Goal: Information Seeking & Learning: Learn about a topic

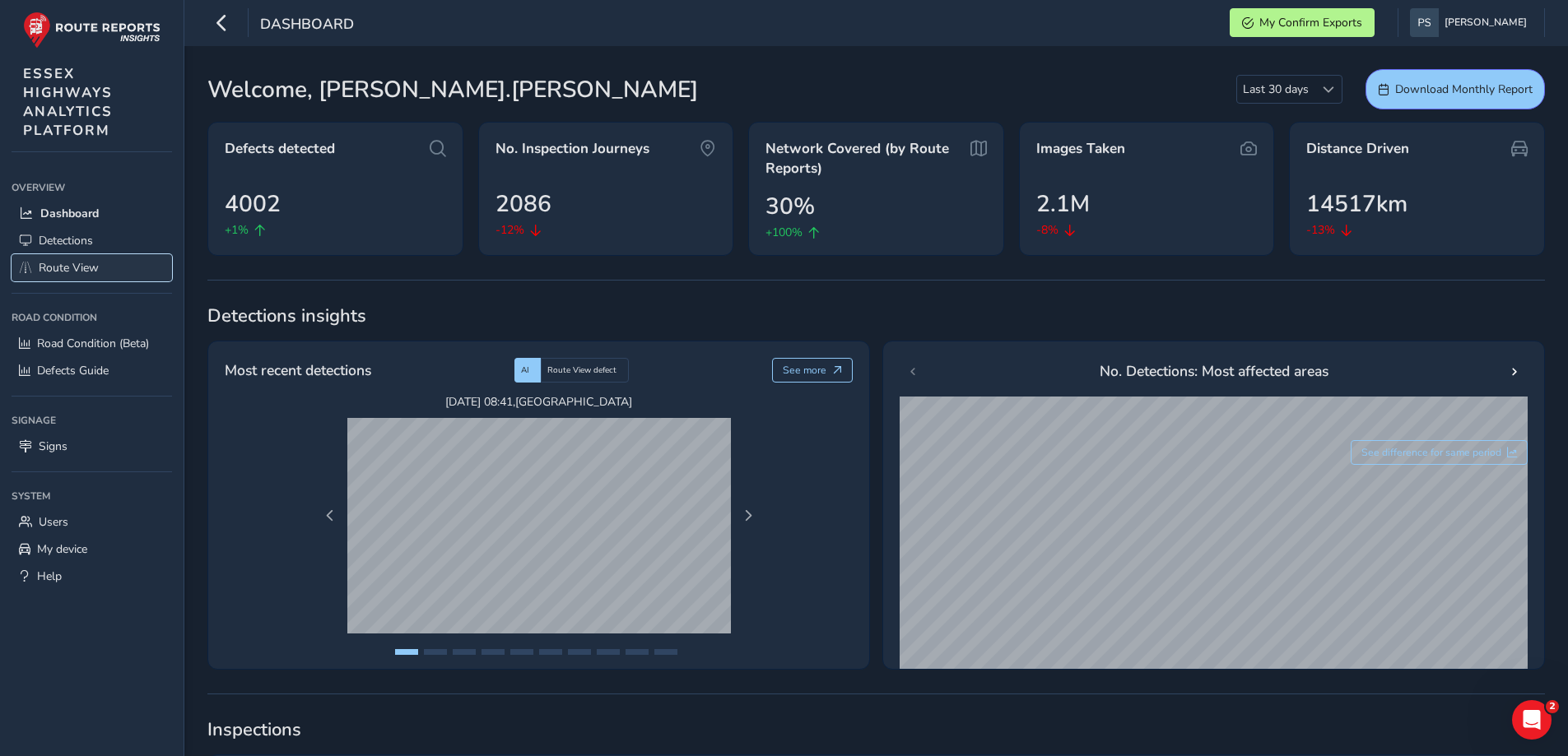
click at [68, 271] on span "Route View" at bounding box center [68, 267] width 60 height 16
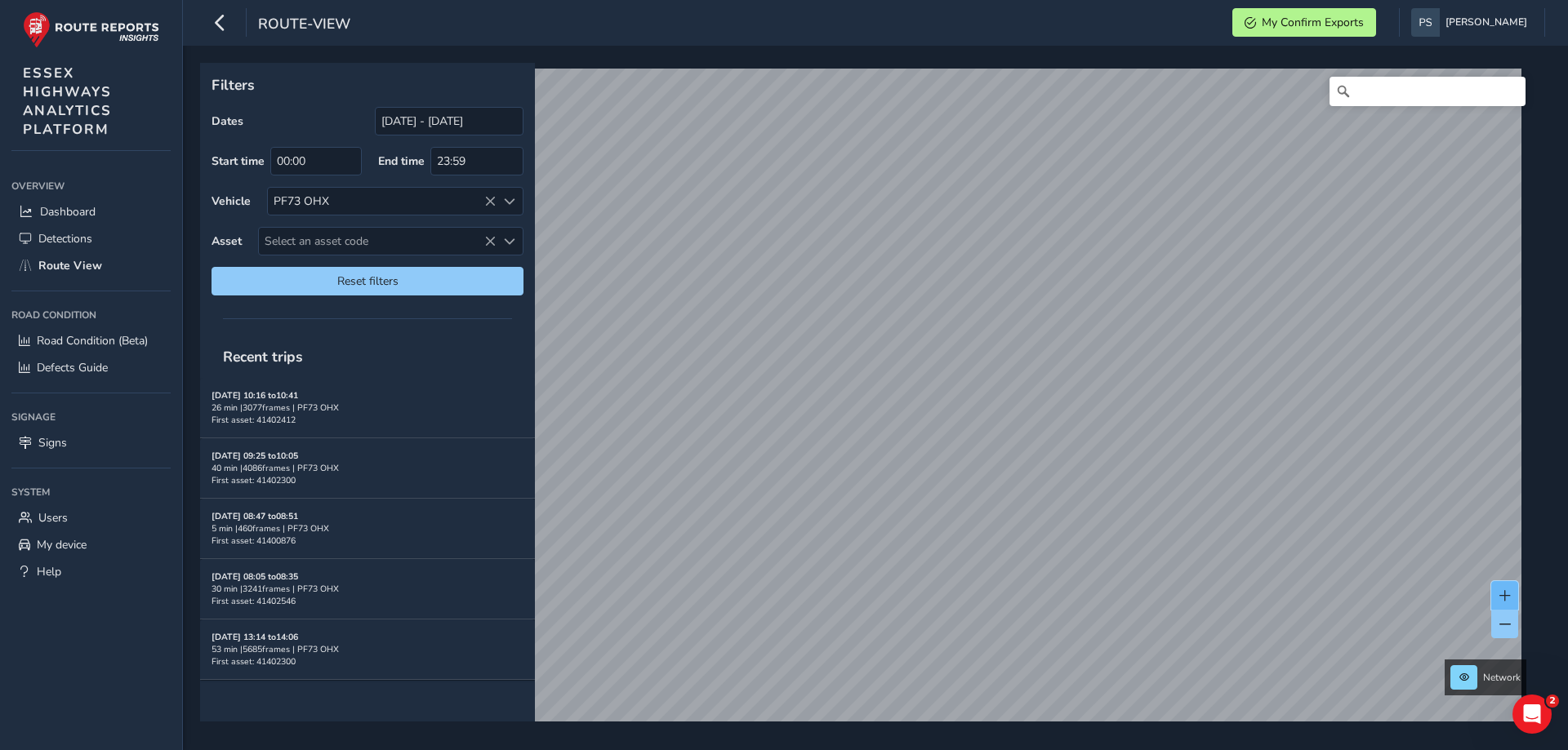
click at [1508, 595] on span at bounding box center [1505, 596] width 12 height 12
click at [1505, 629] on span at bounding box center [1505, 624] width 12 height 12
click at [1500, 593] on span at bounding box center [1505, 596] width 12 height 12
click at [450, 131] on input "[DATE] - [DATE]" at bounding box center [449, 121] width 149 height 29
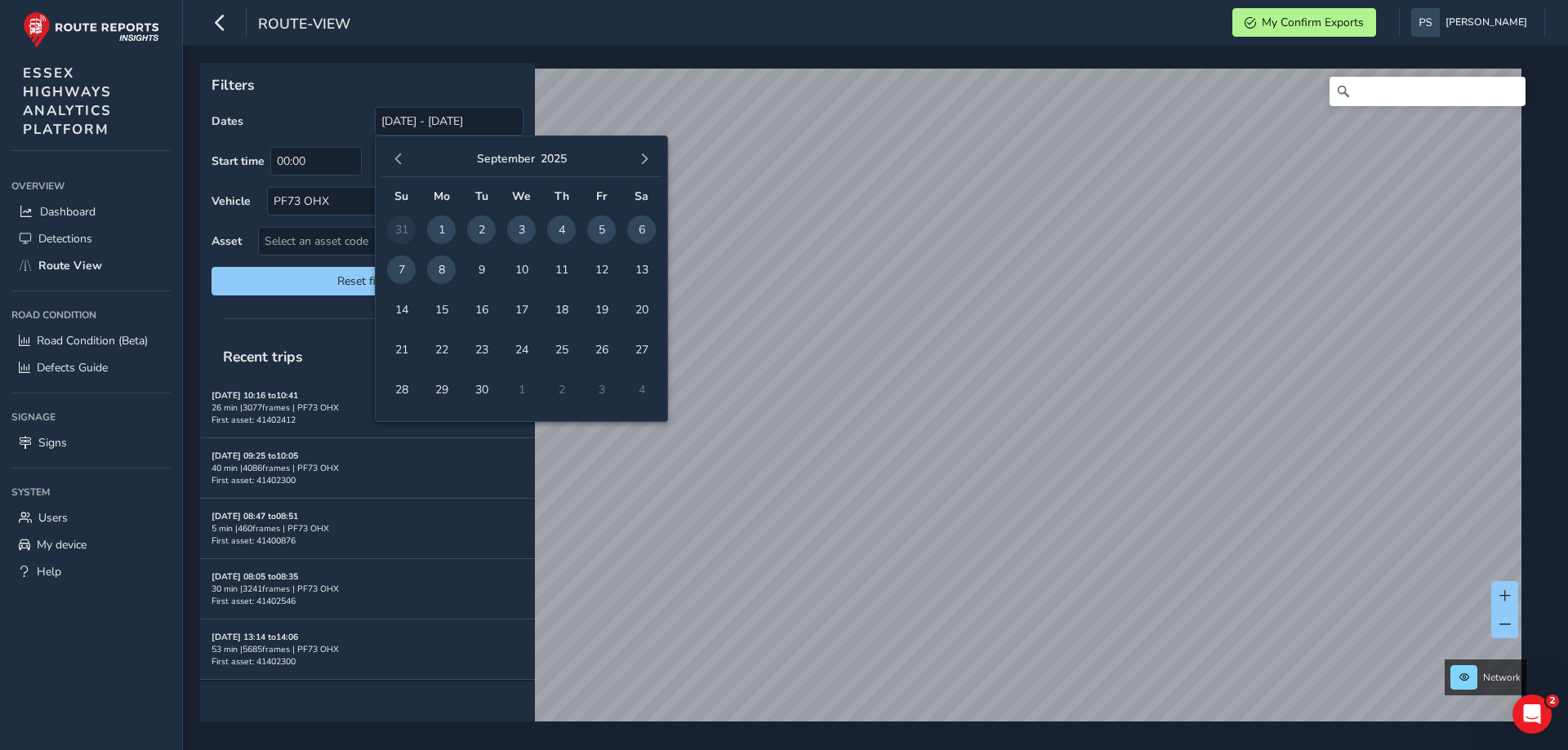
click at [556, 234] on span "4" at bounding box center [561, 230] width 29 height 29
click at [439, 271] on span "8" at bounding box center [441, 269] width 29 height 29
type input "[DATE] - [DATE]"
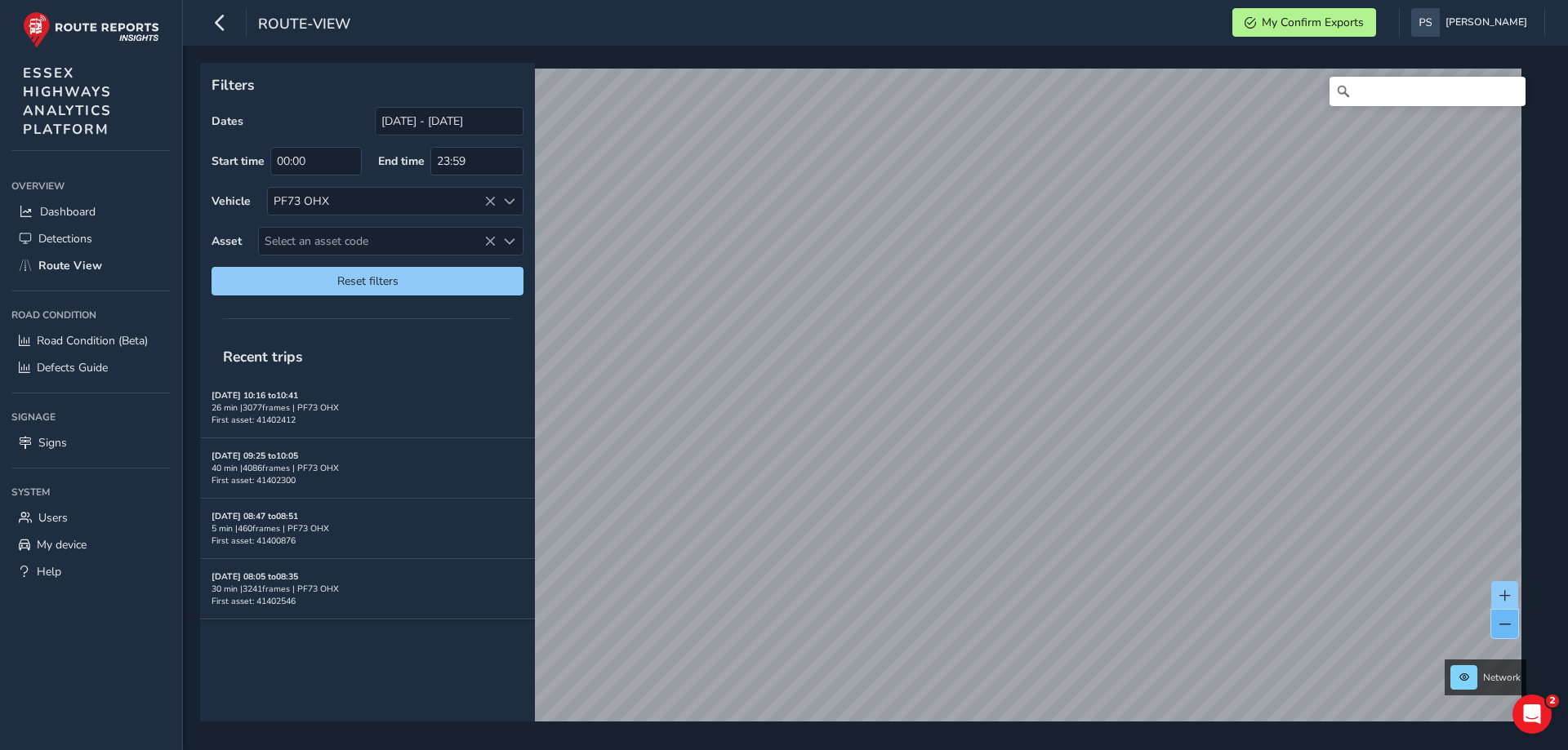
click at [1514, 629] on button at bounding box center [1504, 624] width 27 height 29
click at [1380, 93] on input "Search" at bounding box center [1427, 92] width 196 height 30
click at [990, 430] on link "[DATE] 10:19" at bounding box center [1004, 433] width 65 height 15
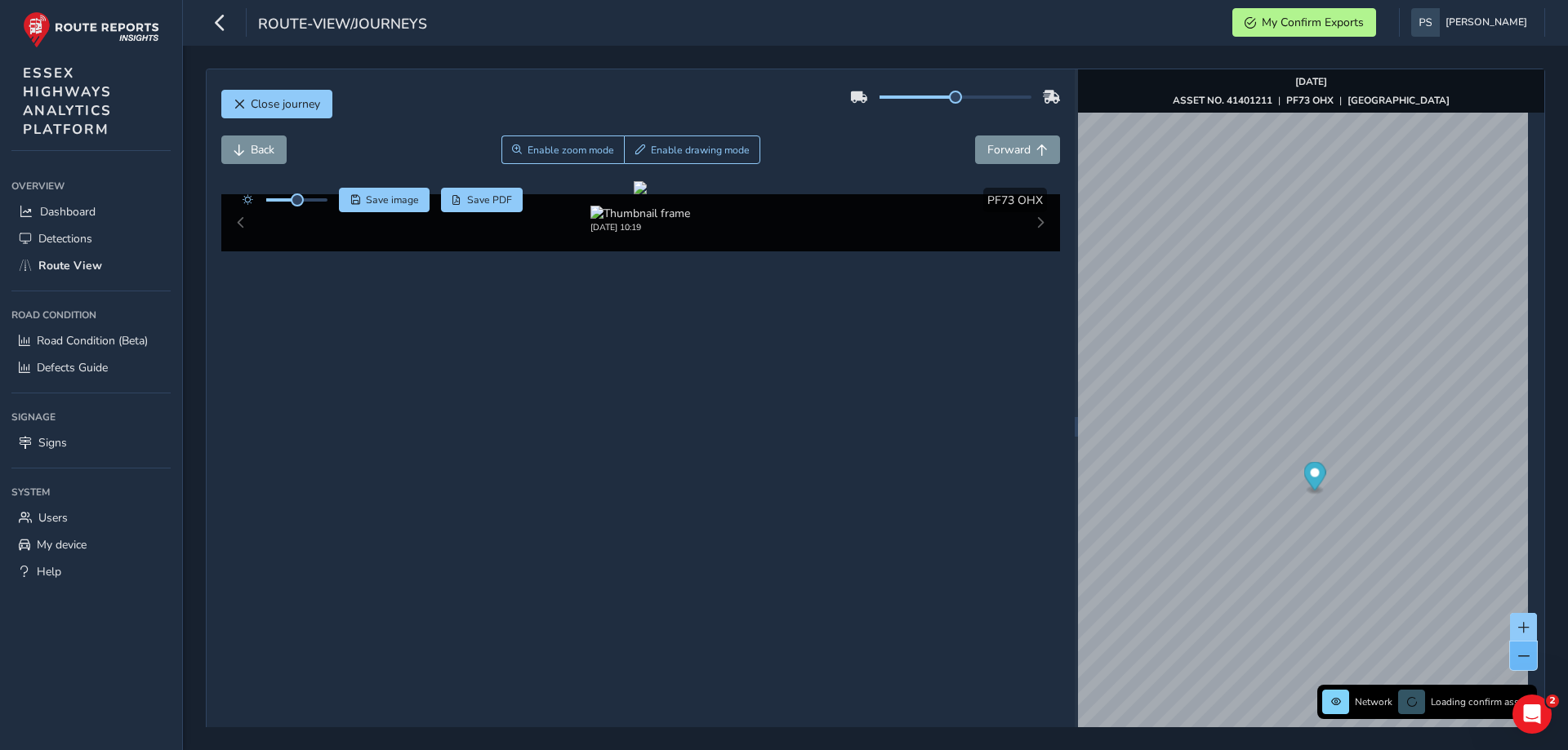
click at [1519, 657] on button at bounding box center [1523, 656] width 27 height 29
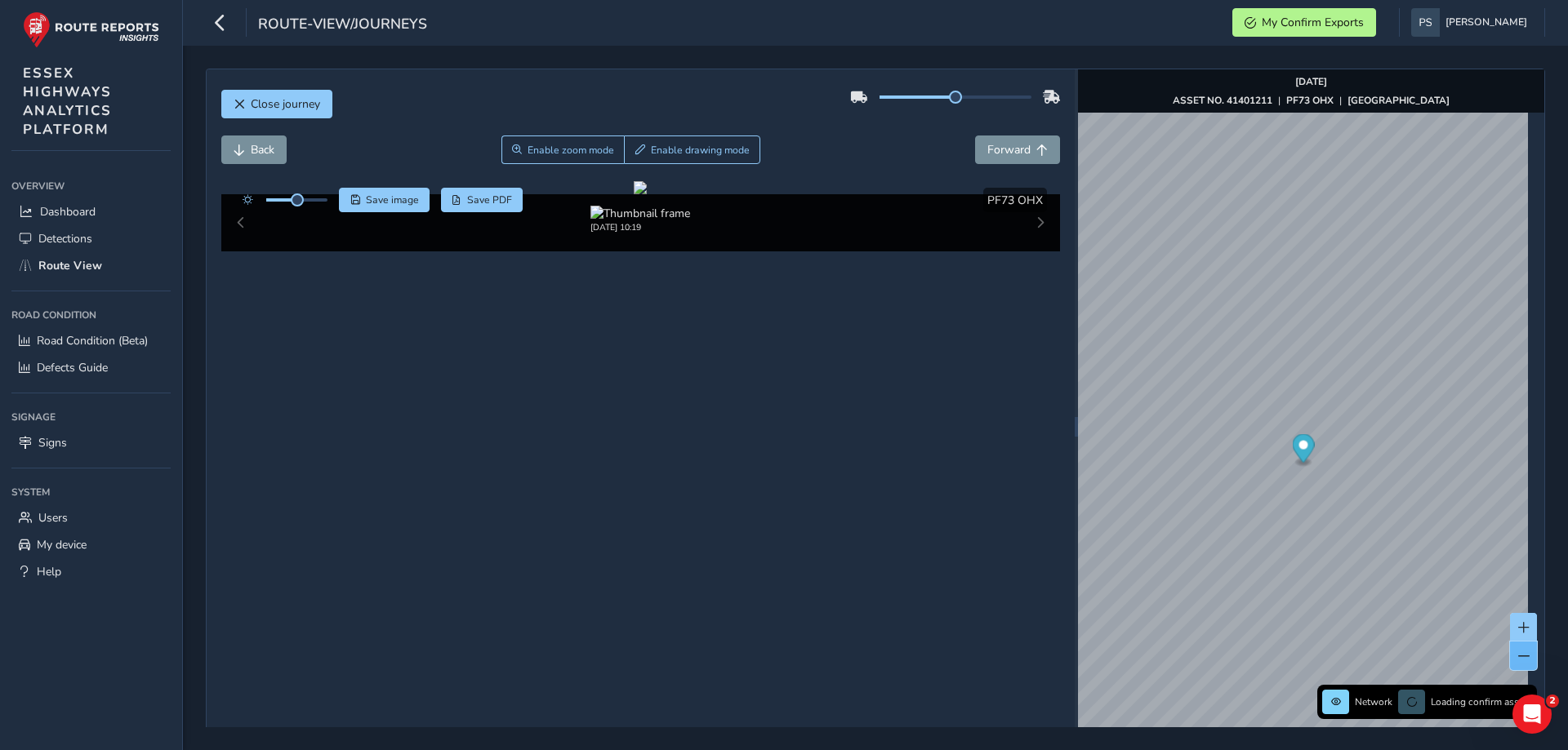
click at [1519, 657] on button at bounding box center [1523, 656] width 27 height 29
click at [1509, 627] on button at bounding box center [1523, 627] width 27 height 29
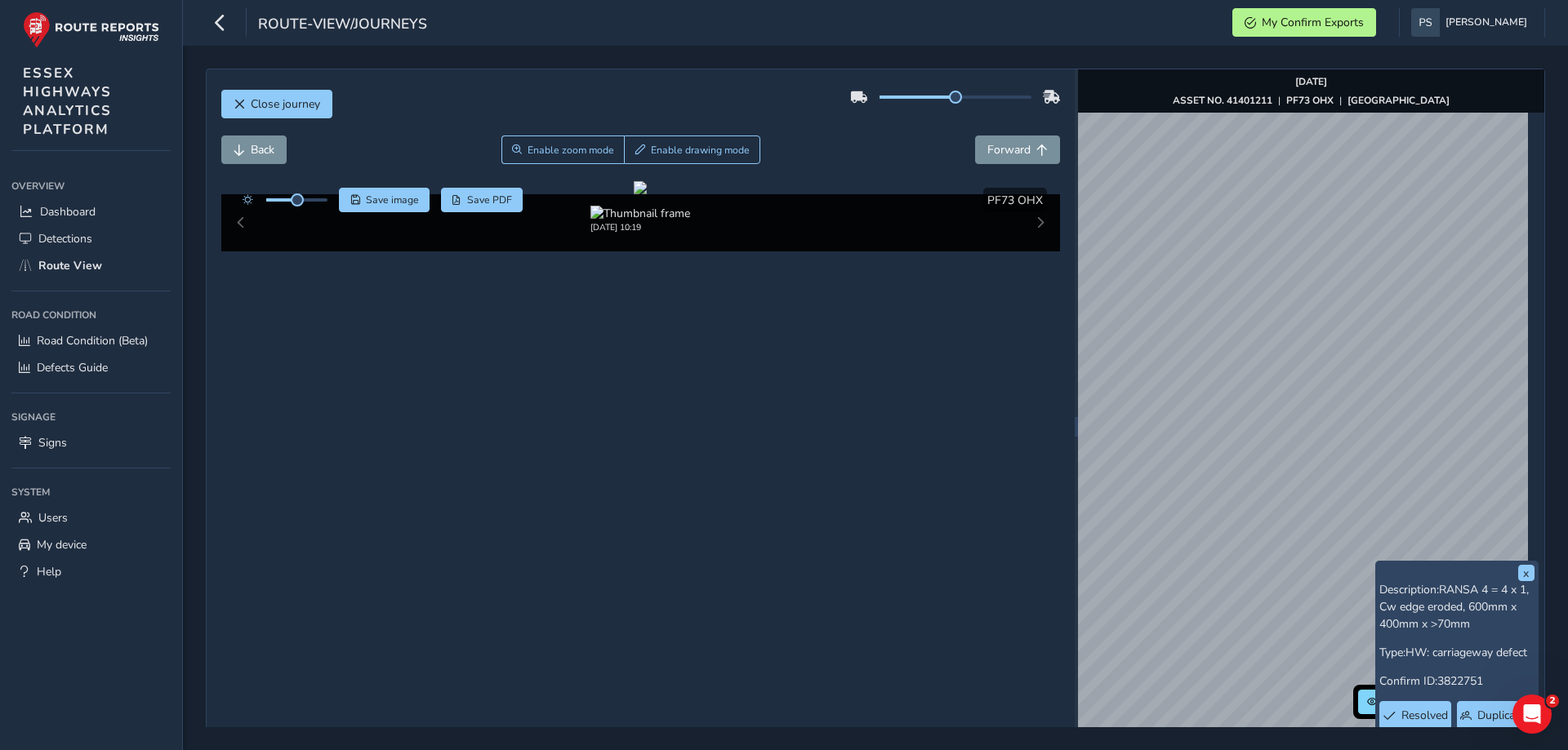
click at [1384, 464] on div "x Description: RANSA 4 = 4 x 1, Cw edge eroded, 600mm x 400mm x >70mm Type: HW:…" at bounding box center [1311, 427] width 466 height 715
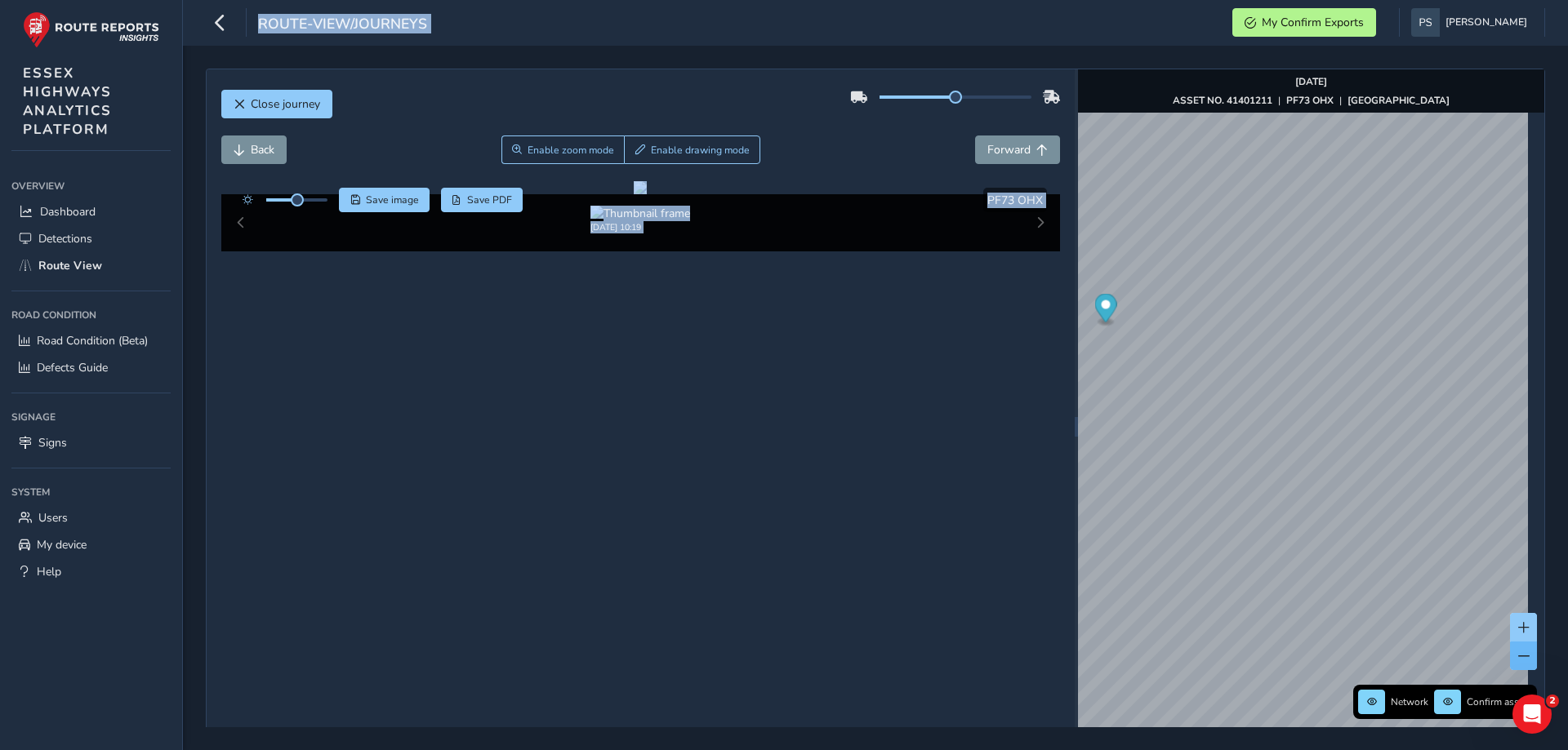
click at [1509, 662] on button at bounding box center [1523, 656] width 27 height 29
click at [1518, 658] on span at bounding box center [1523, 657] width 12 height 12
click at [1518, 624] on span at bounding box center [1523, 628] width 12 height 12
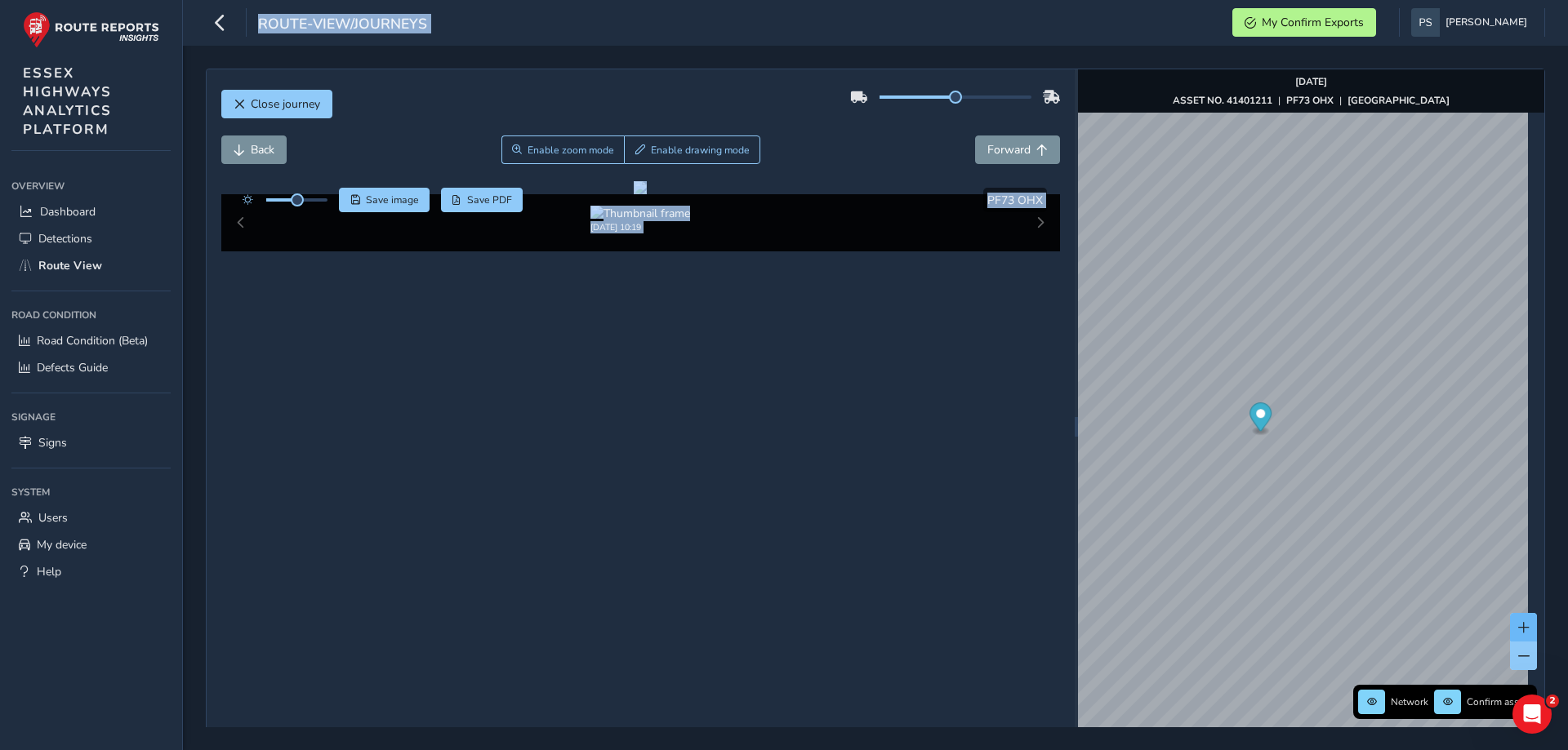
click at [1518, 624] on span at bounding box center [1523, 628] width 12 height 12
click at [1510, 619] on button at bounding box center [1523, 627] width 27 height 29
click at [1518, 661] on span at bounding box center [1523, 657] width 12 height 12
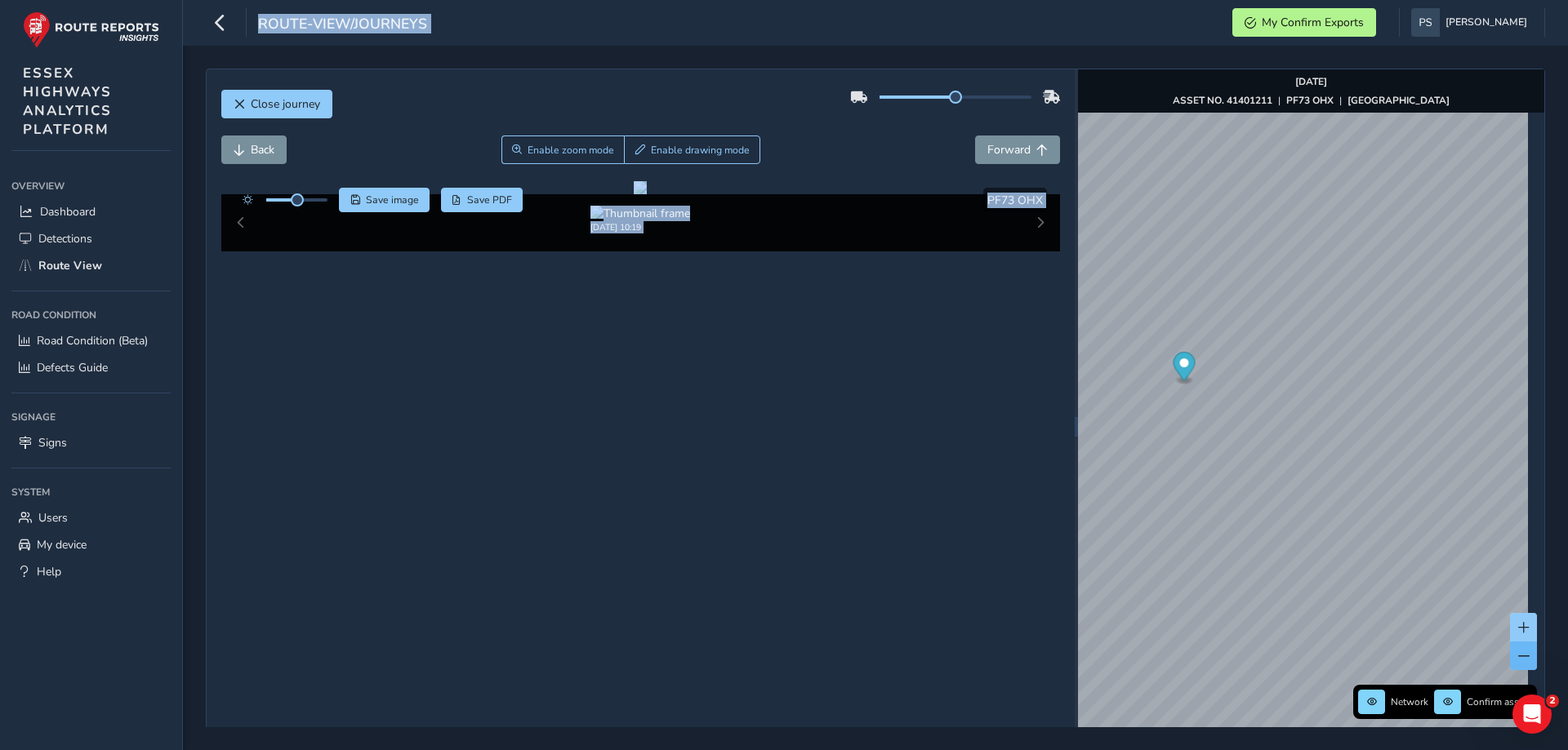
click at [1518, 661] on span at bounding box center [1523, 657] width 12 height 12
click at [1509, 619] on button at bounding box center [1523, 627] width 27 height 29
click at [1509, 657] on button at bounding box center [1523, 656] width 27 height 29
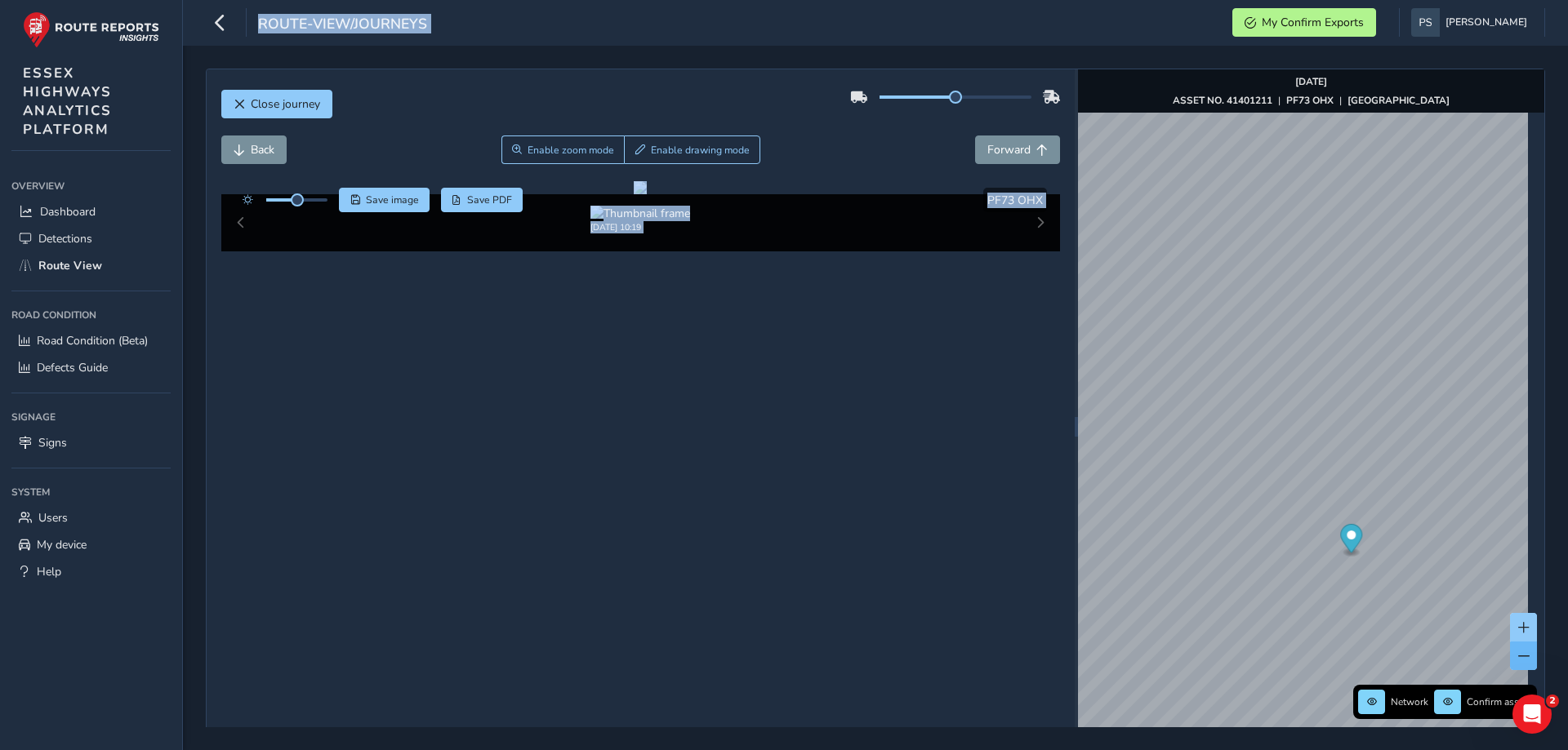
click at [1509, 657] on button at bounding box center [1523, 656] width 27 height 29
click at [1515, 638] on button at bounding box center [1523, 627] width 27 height 29
click at [1509, 649] on button at bounding box center [1523, 656] width 27 height 29
click at [1518, 622] on span at bounding box center [1523, 628] width 12 height 12
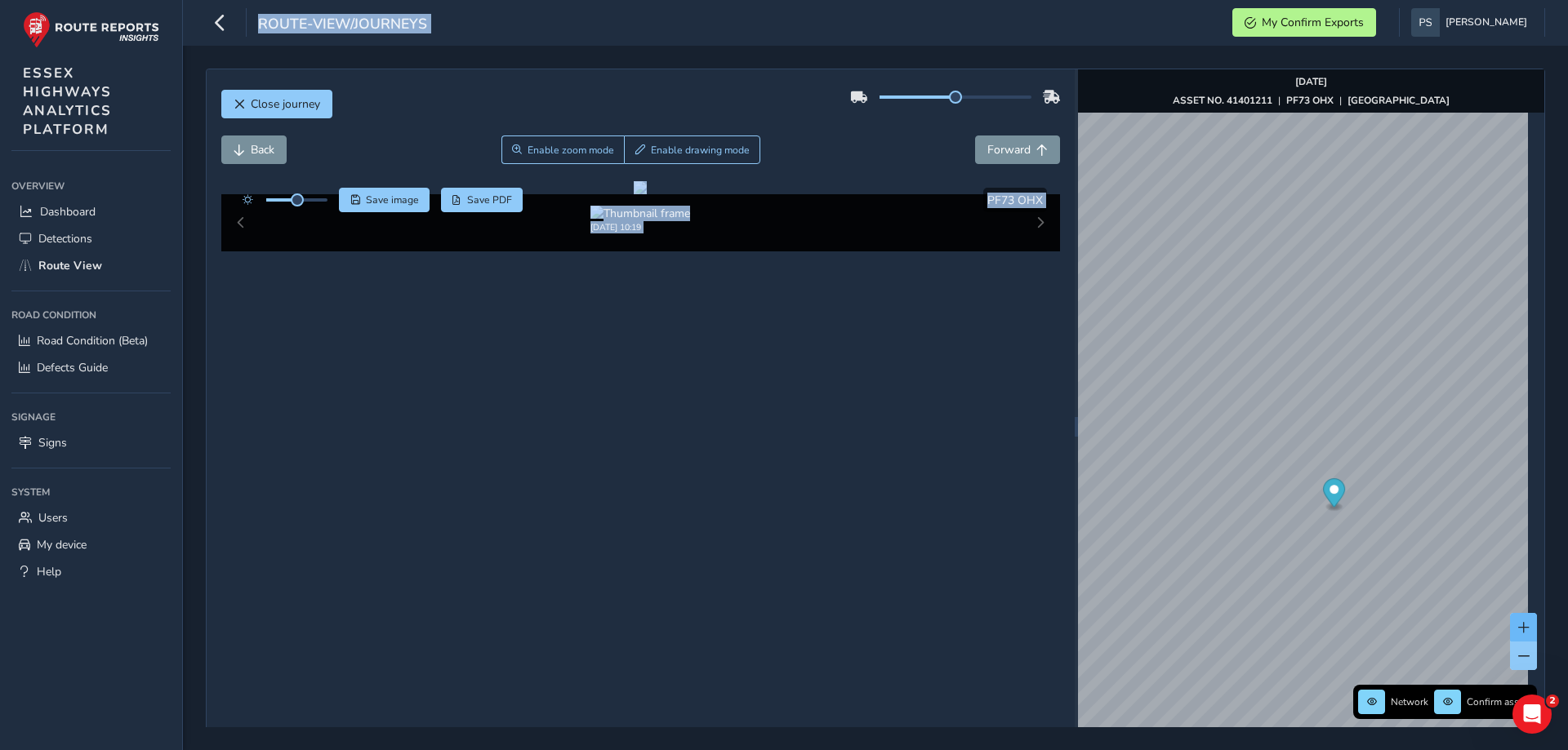
click at [1518, 622] on span at bounding box center [1523, 628] width 12 height 12
click at [1509, 642] on button at bounding box center [1523, 656] width 27 height 29
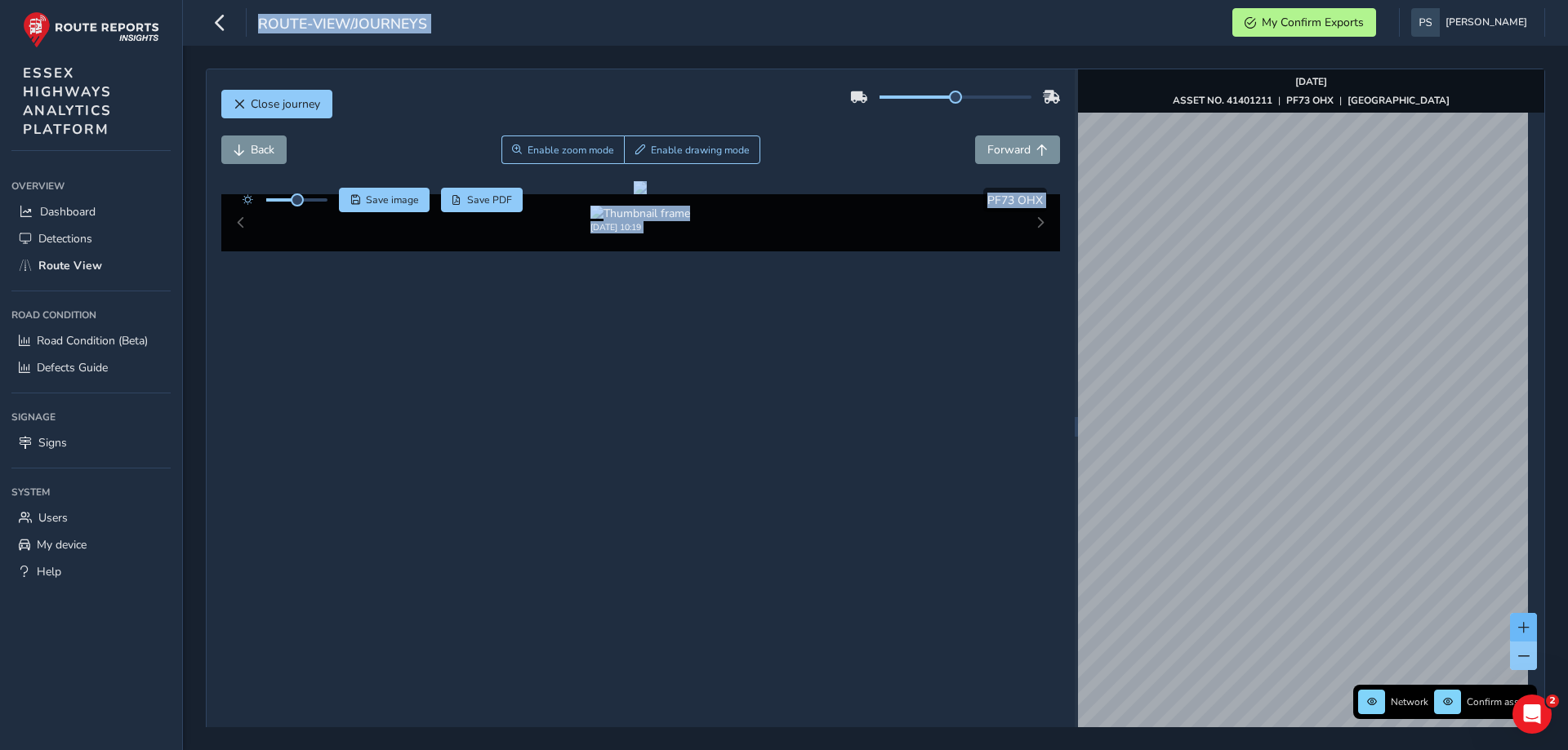
click at [1509, 634] on button at bounding box center [1523, 627] width 27 height 29
click at [1511, 648] on button at bounding box center [1523, 656] width 27 height 29
click at [266, 103] on span "Close journey" at bounding box center [285, 104] width 69 height 16
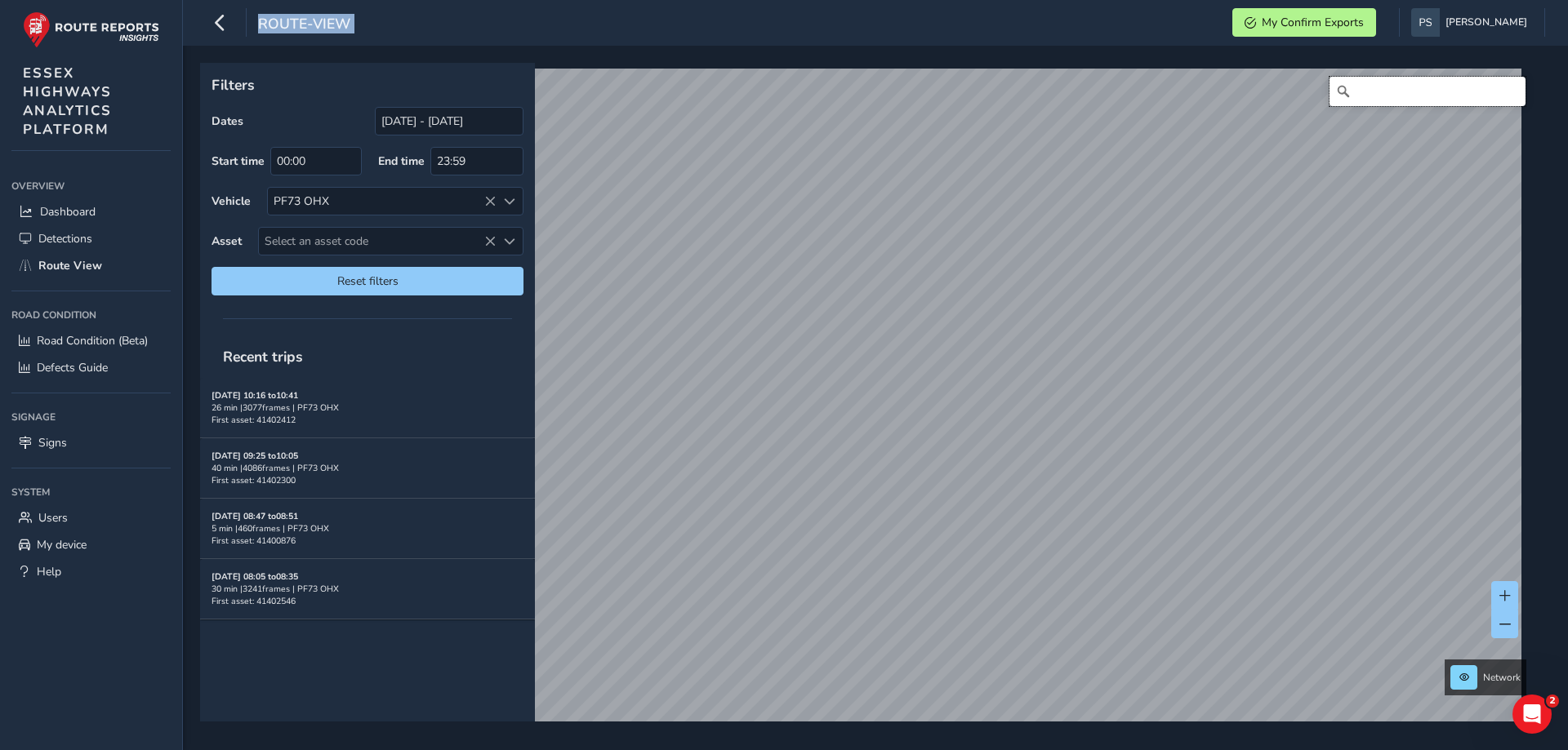
click at [1409, 105] on input "Search" at bounding box center [1427, 92] width 196 height 30
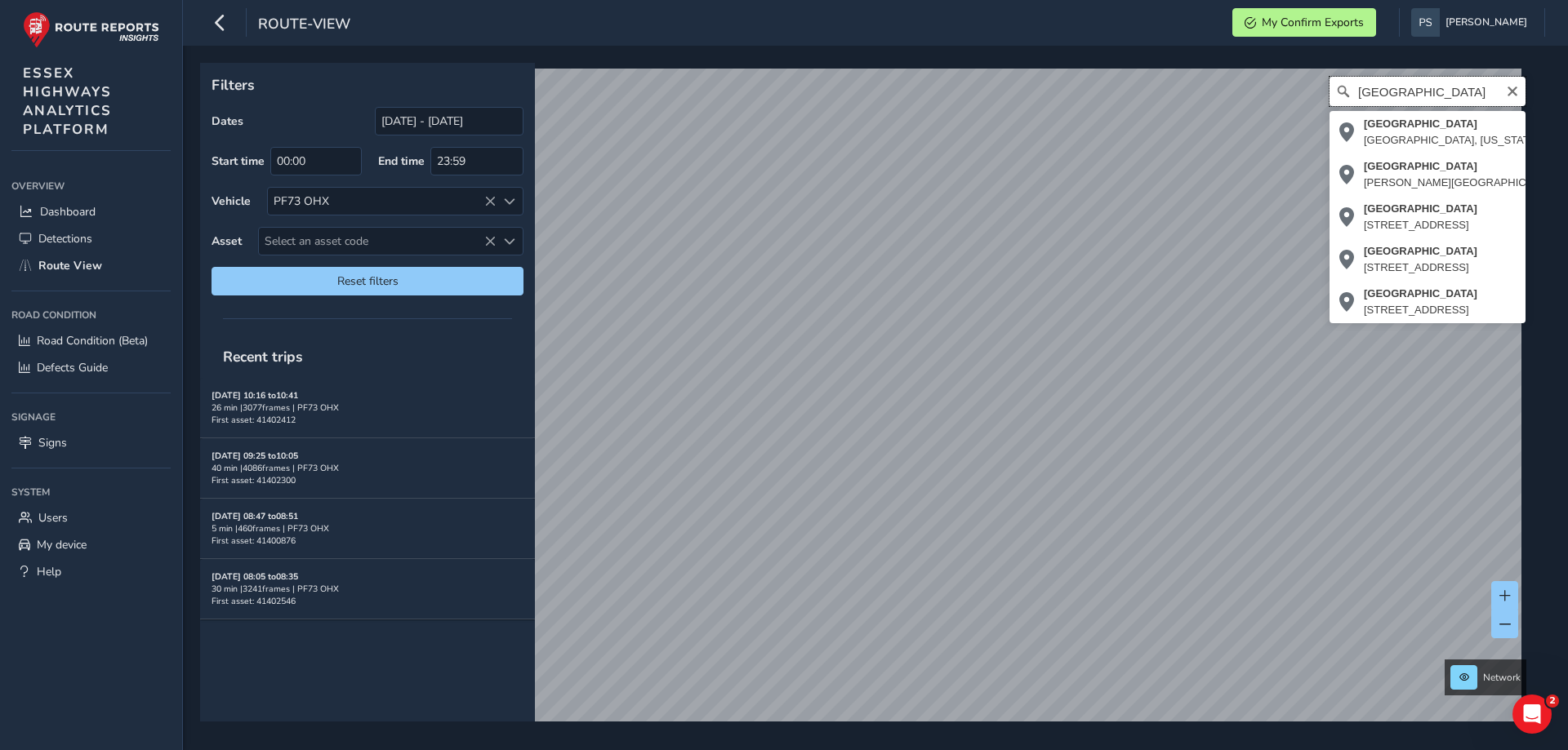
scroll to position [0, 21]
type input "[STREET_ADDRESS]"
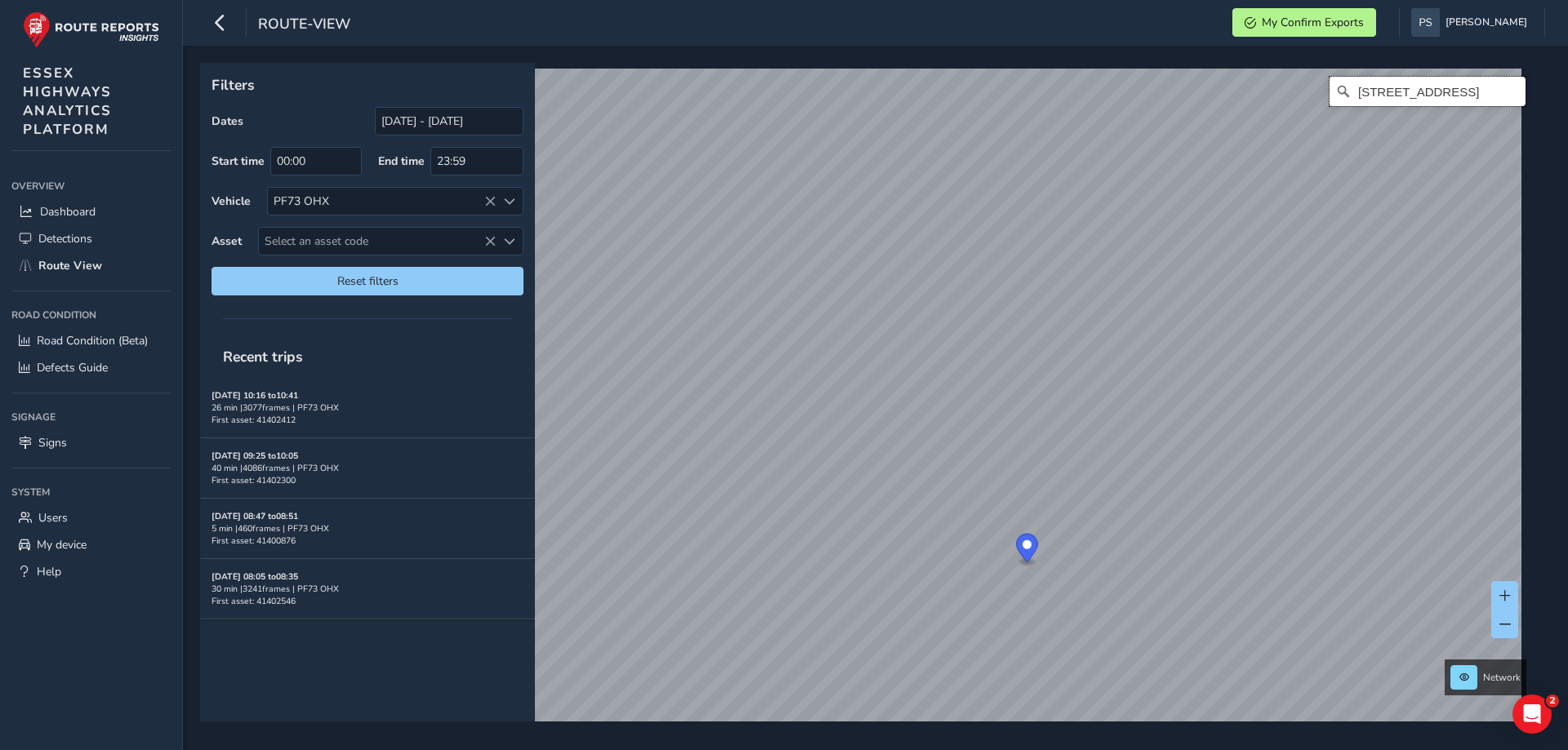
scroll to position [0, 0]
click at [1511, 630] on button at bounding box center [1504, 624] width 27 height 29
click at [955, 330] on link "[DATE] 10:33" at bounding box center [983, 335] width 65 height 15
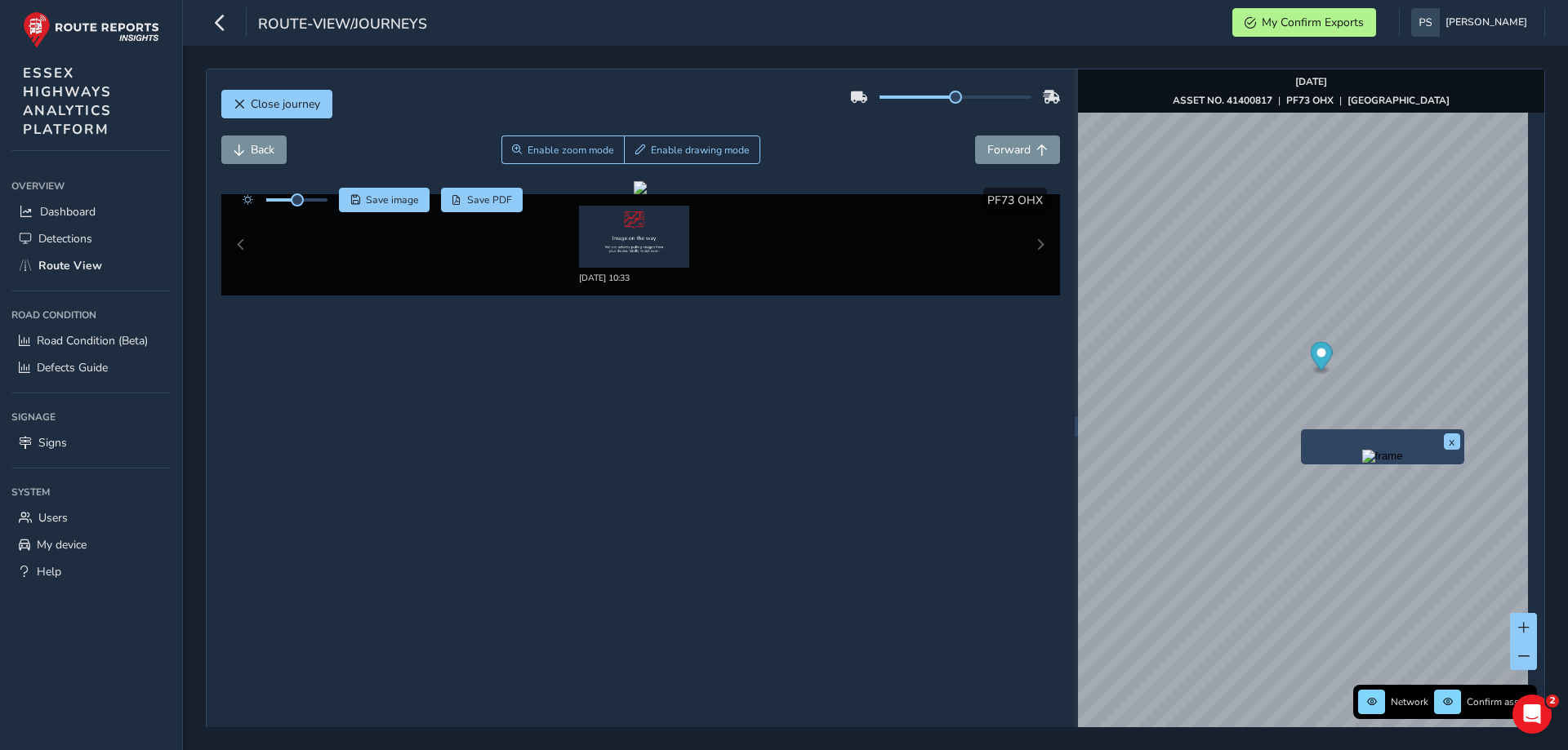
click at [1303, 437] on div "x" at bounding box center [1382, 447] width 164 height 35
click at [1303, 430] on div "x" at bounding box center [1382, 447] width 164 height 35
click at [1301, 433] on div "x" at bounding box center [1382, 447] width 164 height 35
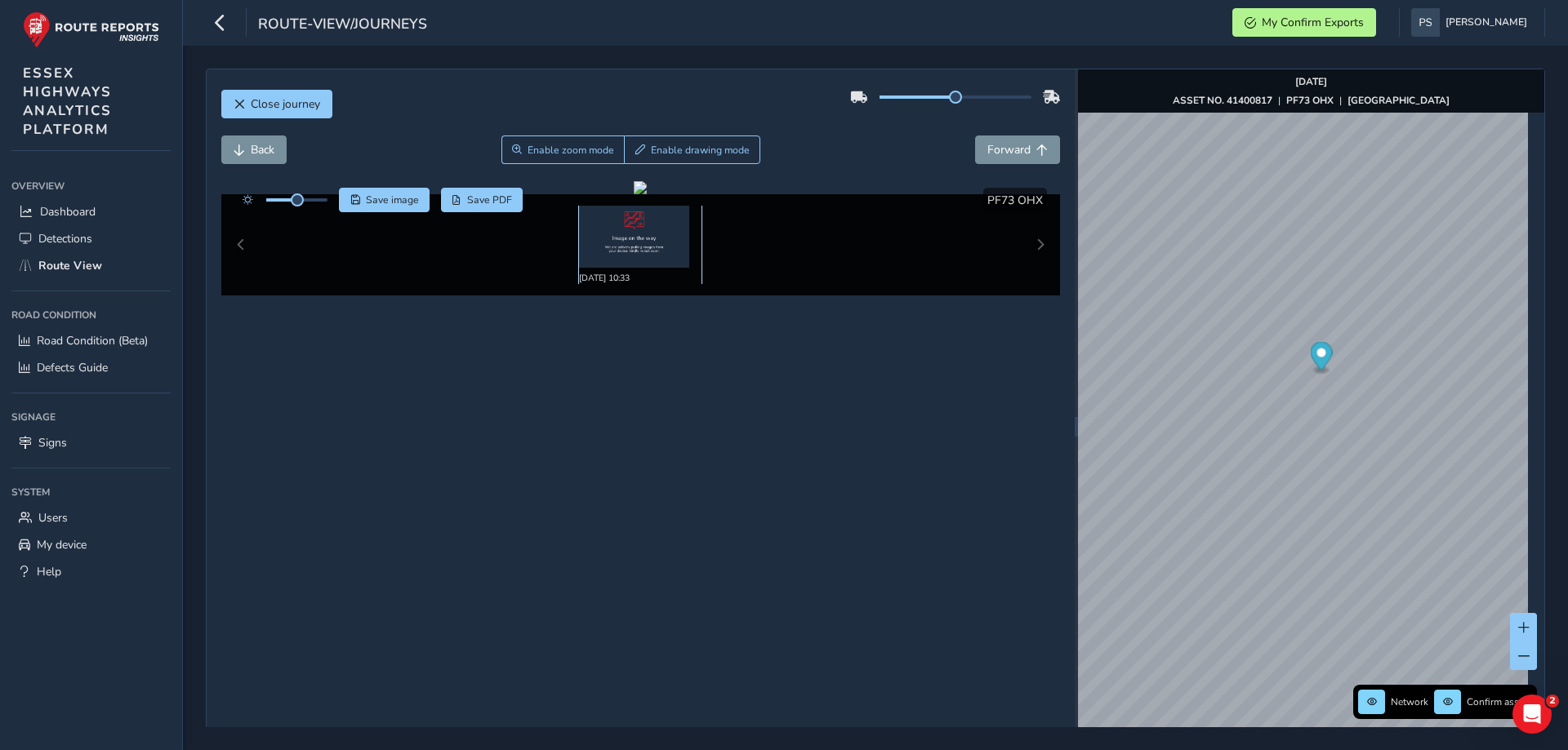
click at [592, 236] on img at bounding box center [634, 236] width 110 height 62
click at [1509, 664] on button at bounding box center [1523, 656] width 27 height 29
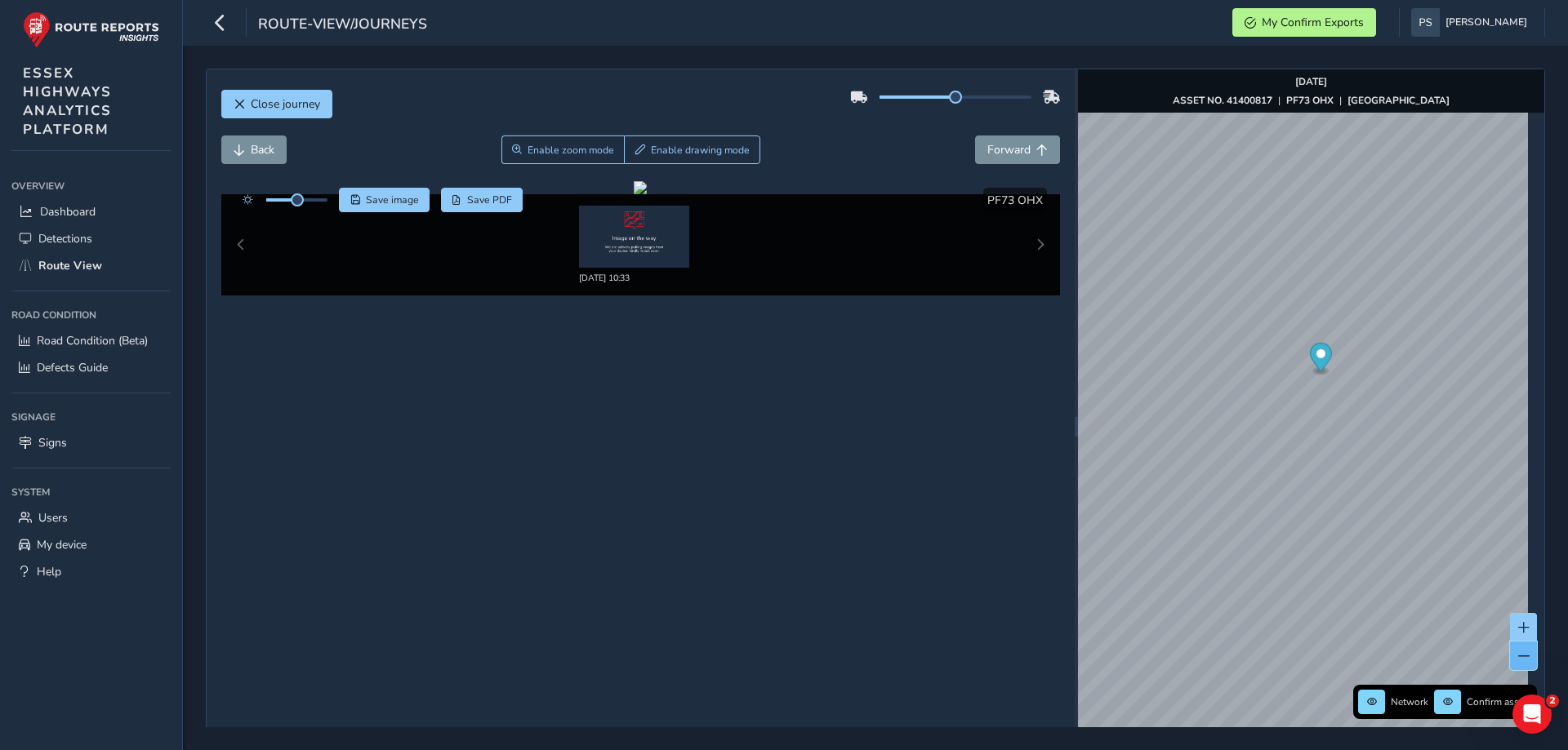
click at [1509, 664] on button at bounding box center [1523, 656] width 27 height 29
